Goal: Task Accomplishment & Management: Use online tool/utility

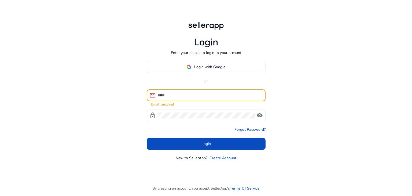
type input "**********"
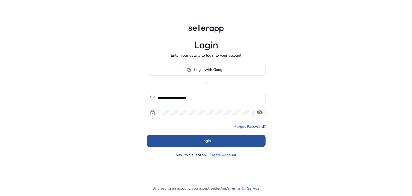
click at [212, 135] on span at bounding box center [206, 140] width 119 height 13
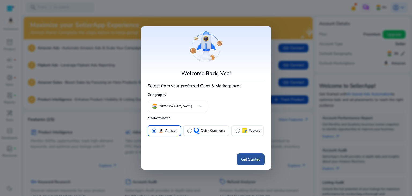
click at [246, 157] on span "Get Started" at bounding box center [250, 159] width 19 height 6
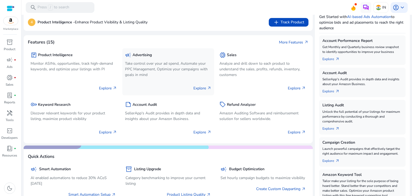
scroll to position [80, 0]
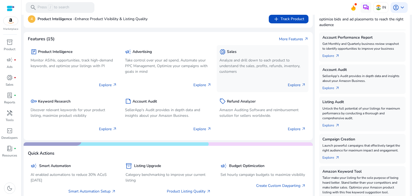
click at [223, 64] on p "Analyze and drill down to each product to understand the sales, profits, refund…" at bounding box center [262, 65] width 86 height 17
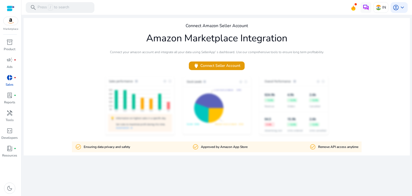
click at [10, 84] on p "Sales" at bounding box center [10, 84] width 8 height 5
click at [9, 47] on p "Product" at bounding box center [10, 49] width 12 height 5
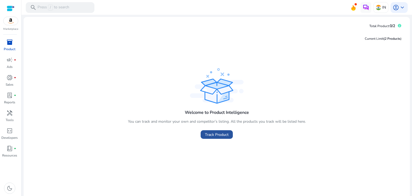
click at [209, 135] on span "Track Product" at bounding box center [217, 135] width 24 height 6
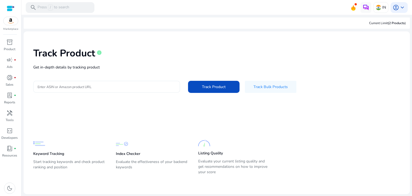
click at [92, 86] on input "Enter ASIN or Amazon product URL" at bounding box center [107, 87] width 138 height 6
click at [69, 90] on div at bounding box center [107, 87] width 138 height 12
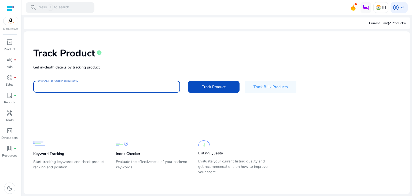
click at [71, 87] on input "Enter ASIN or Amazon product URL" at bounding box center [107, 87] width 138 height 6
